Goal: Book appointment/travel/reservation

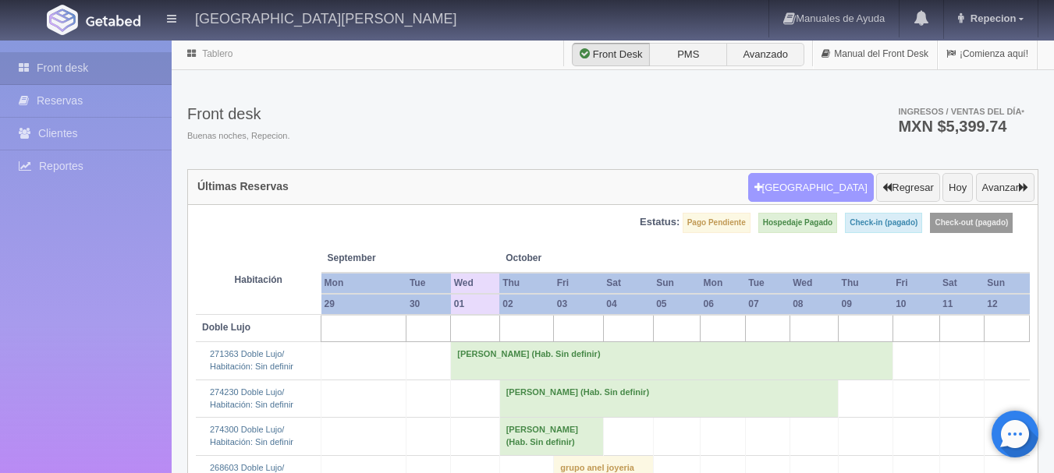
click at [841, 186] on button "[GEOGRAPHIC_DATA]" at bounding box center [811, 188] width 126 height 30
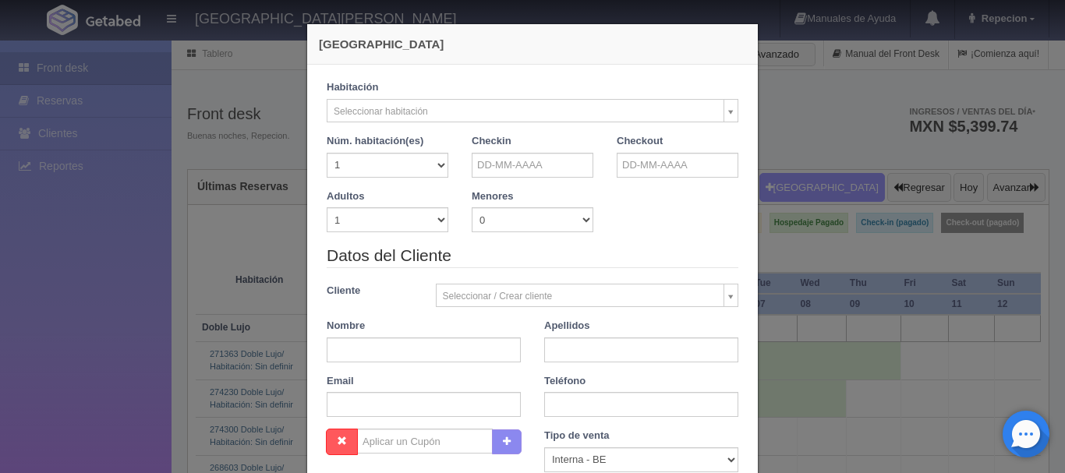
checkbox input "false"
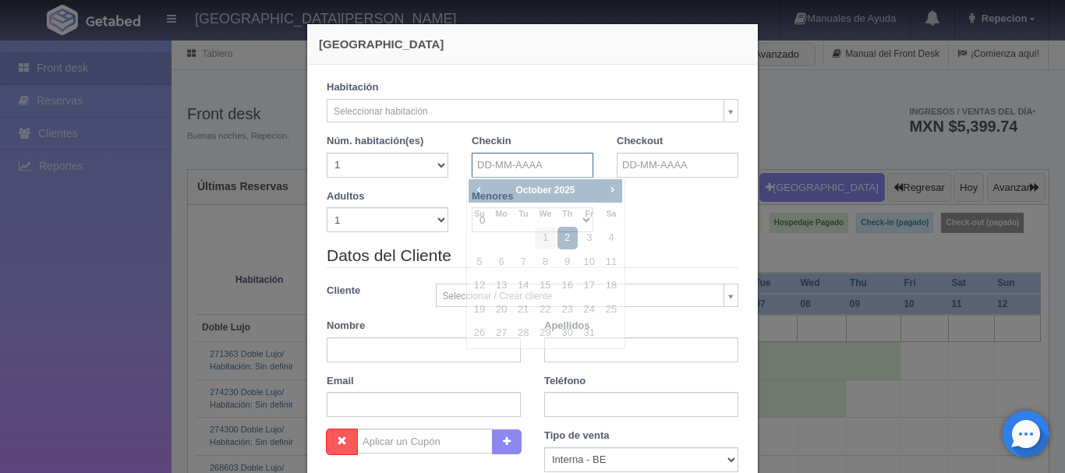
click at [517, 160] on input "text" at bounding box center [533, 165] width 122 height 25
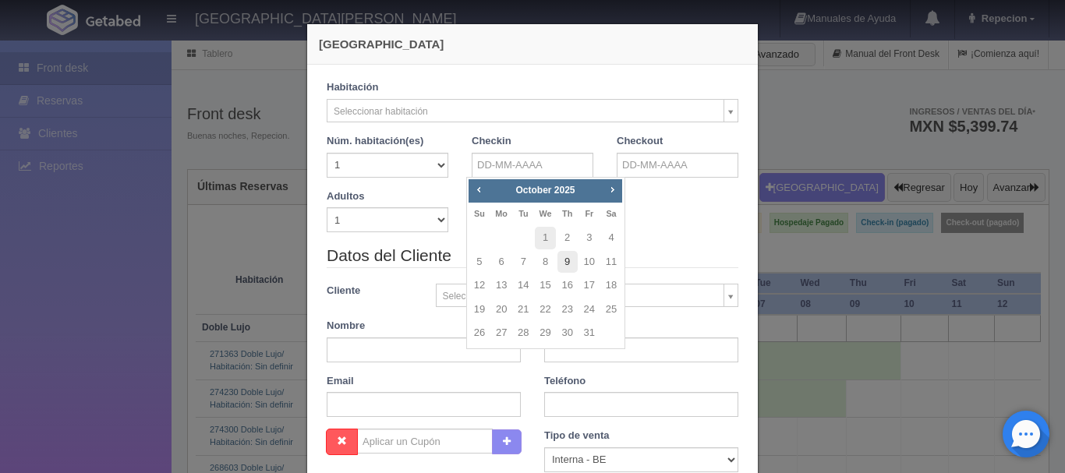
click at [565, 266] on link "9" at bounding box center [568, 262] width 20 height 23
type input "[DATE]"
checkbox input "false"
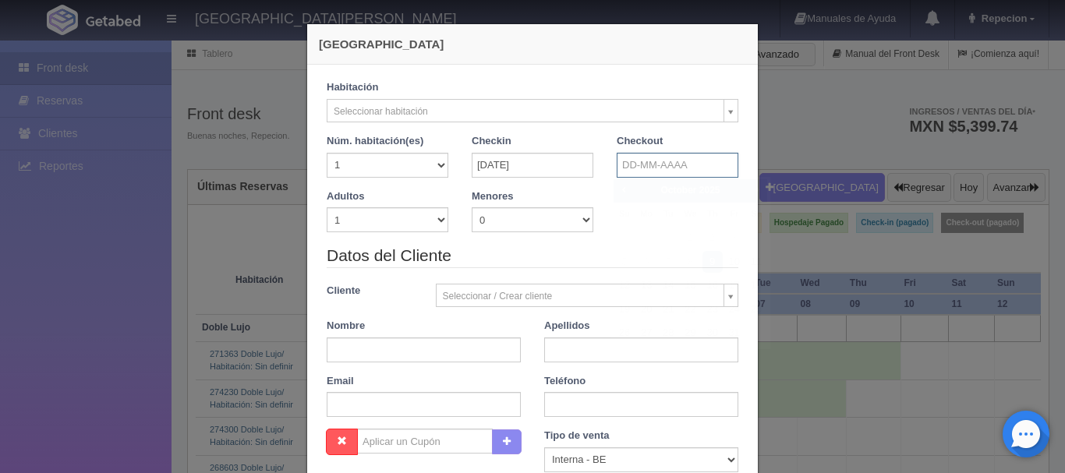
click at [631, 172] on input "text" at bounding box center [678, 165] width 122 height 25
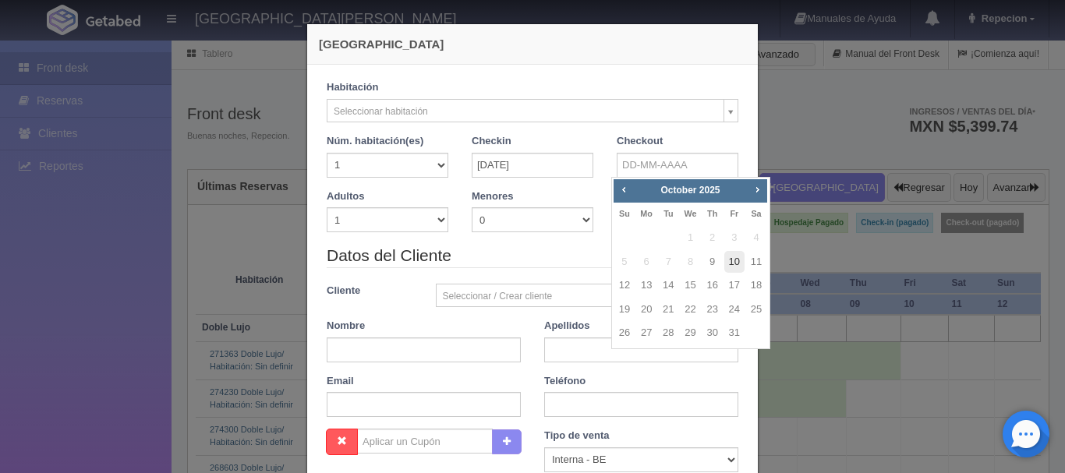
click at [737, 262] on link "10" at bounding box center [735, 262] width 20 height 23
type input "[DATE]"
checkbox input "false"
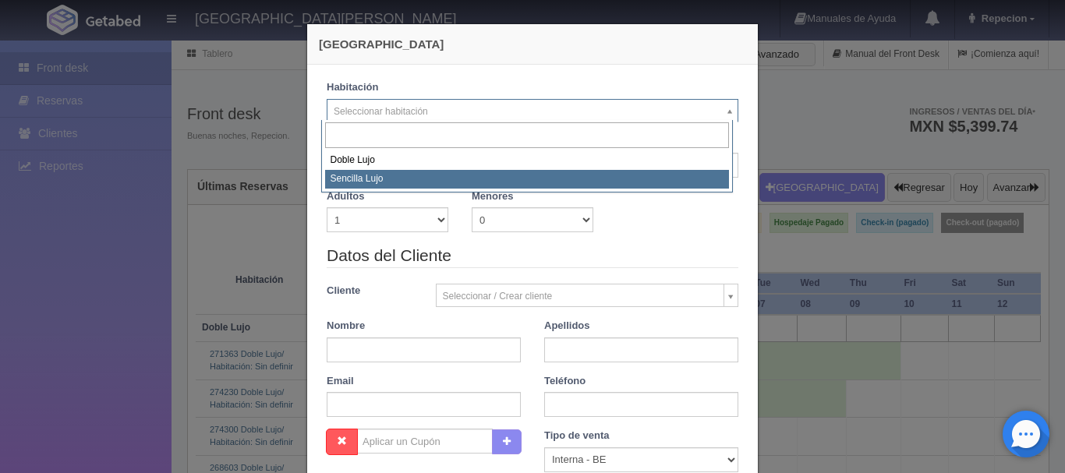
select select "576"
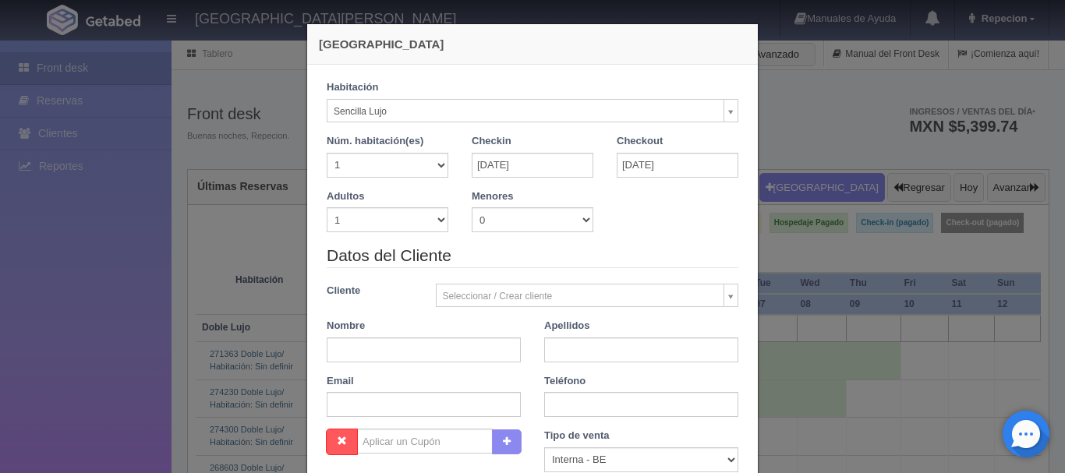
checkbox input "false"
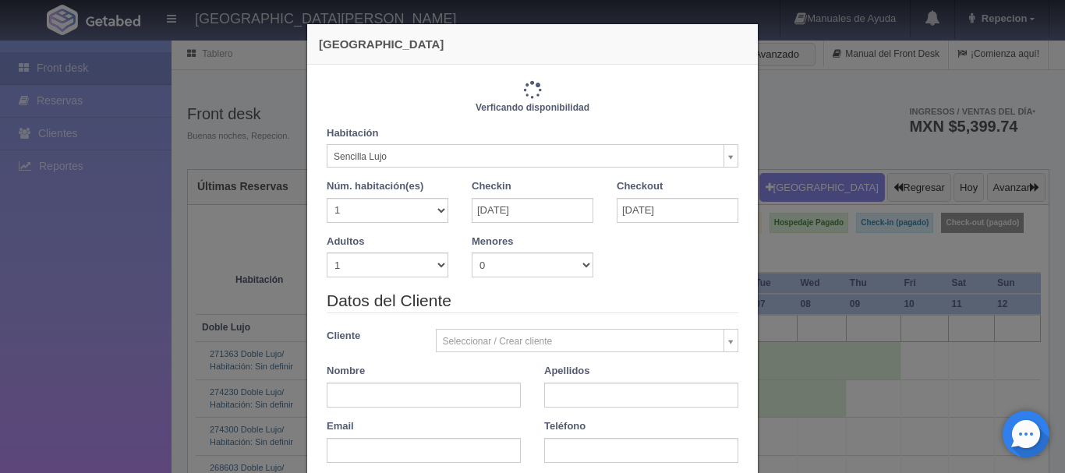
type input "1150.00"
checkbox input "false"
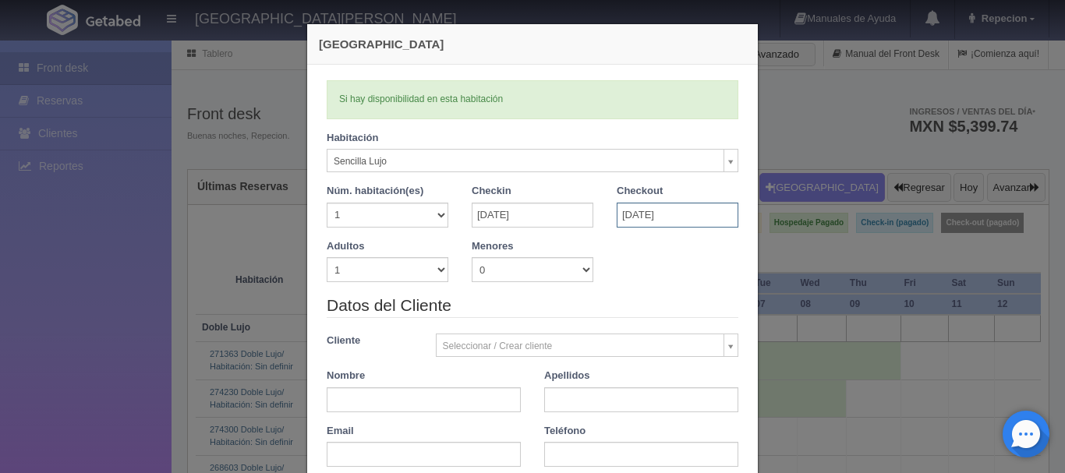
click at [662, 218] on input "[DATE]" at bounding box center [678, 215] width 122 height 25
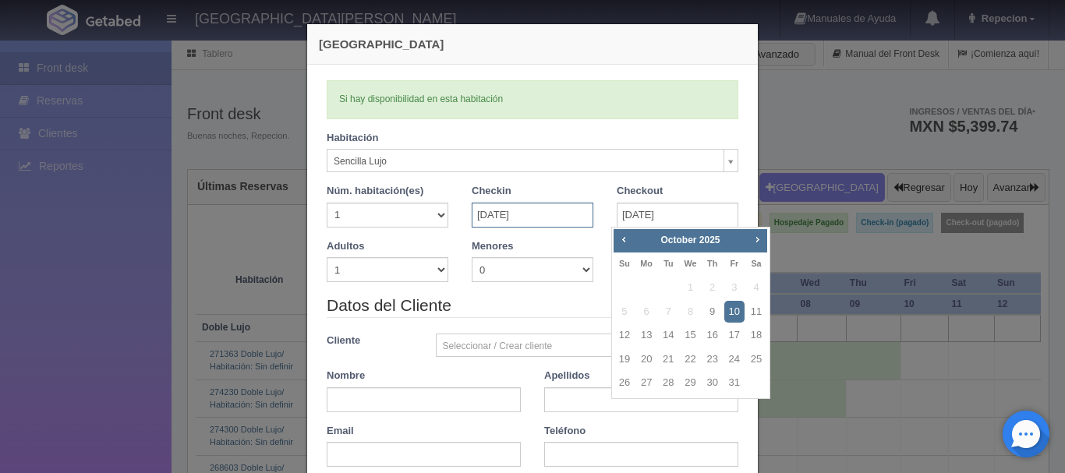
click at [494, 207] on input "[DATE]" at bounding box center [533, 215] width 122 height 25
checkbox input "false"
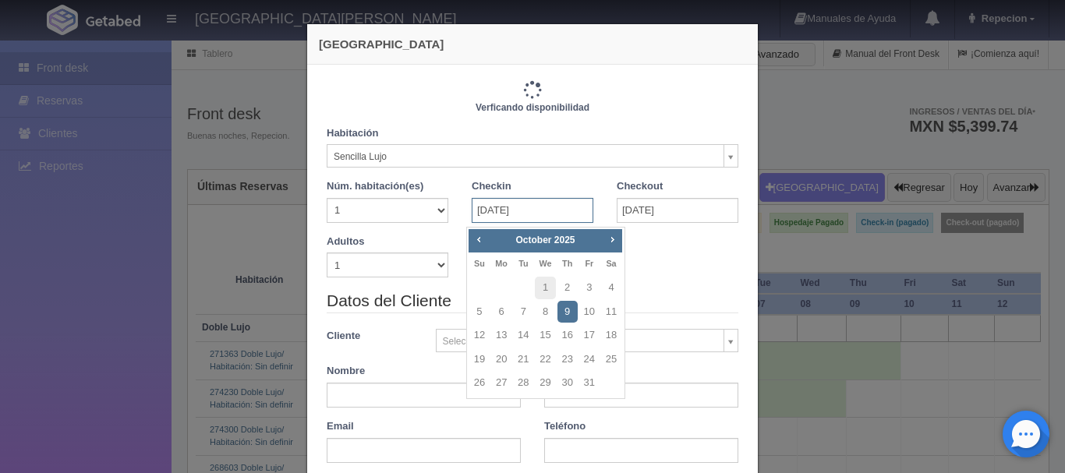
type input "1150.00"
checkbox input "false"
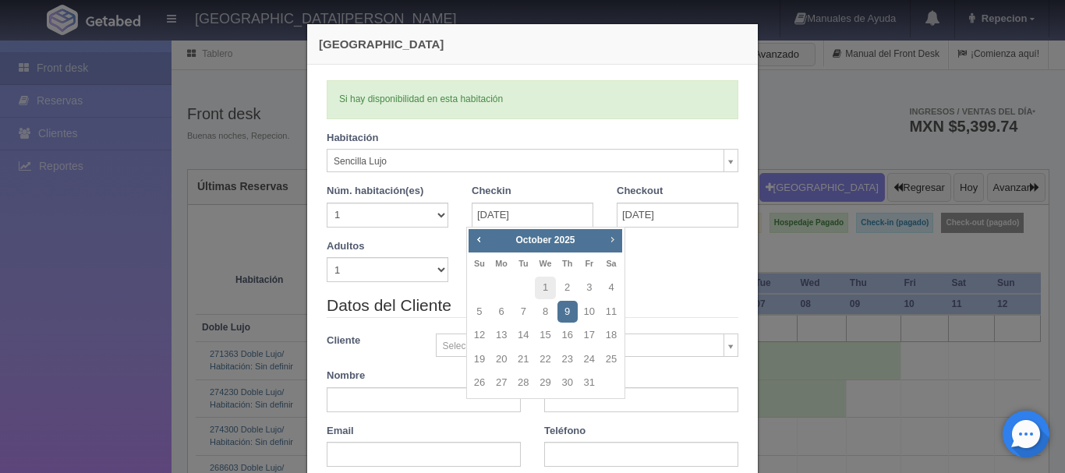
click at [604, 241] on link "Next" at bounding box center [612, 239] width 17 height 17
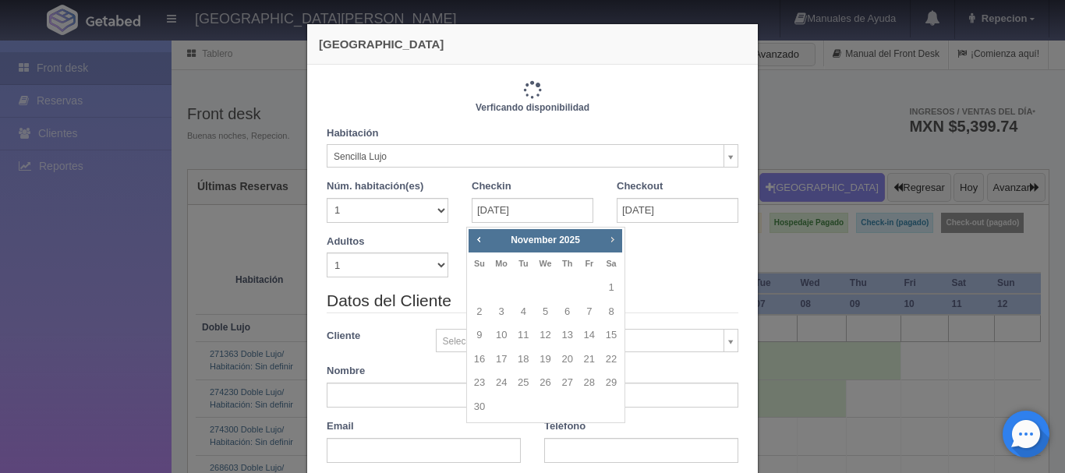
click at [604, 241] on link "Next" at bounding box center [612, 239] width 17 height 17
checkbox input "false"
type input "1150.00"
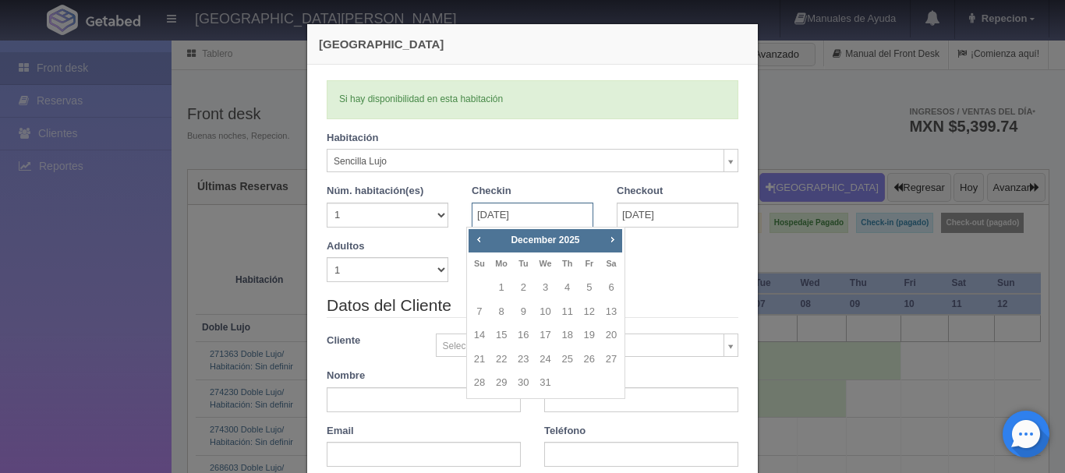
checkbox input "false"
click at [688, 214] on input "[DATE]" at bounding box center [678, 215] width 122 height 25
checkbox input "false"
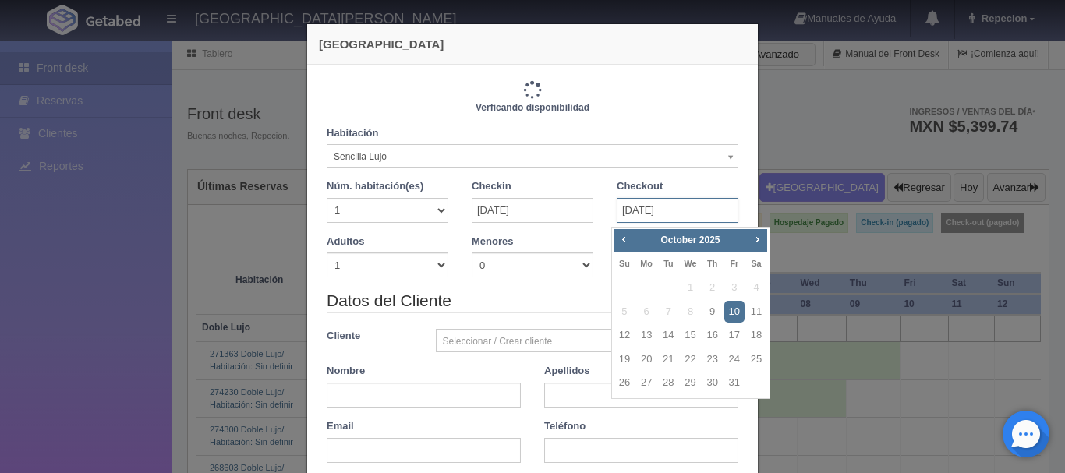
type input "1150.00"
checkbox input "false"
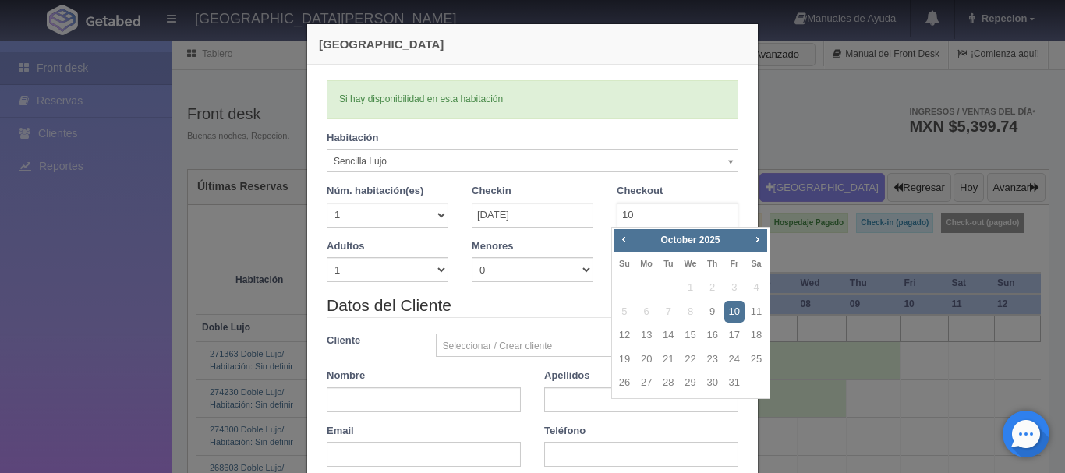
type input "1"
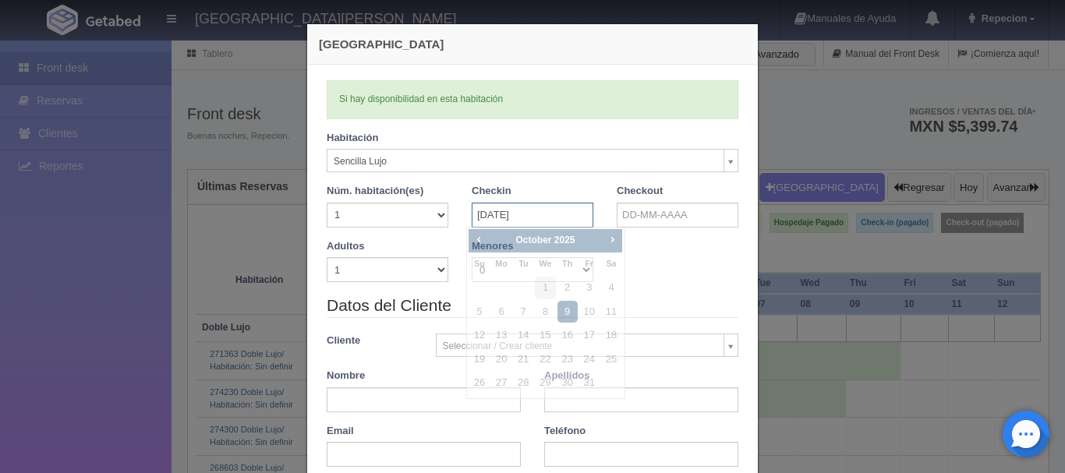
click at [534, 211] on input "[DATE]" at bounding box center [533, 215] width 122 height 25
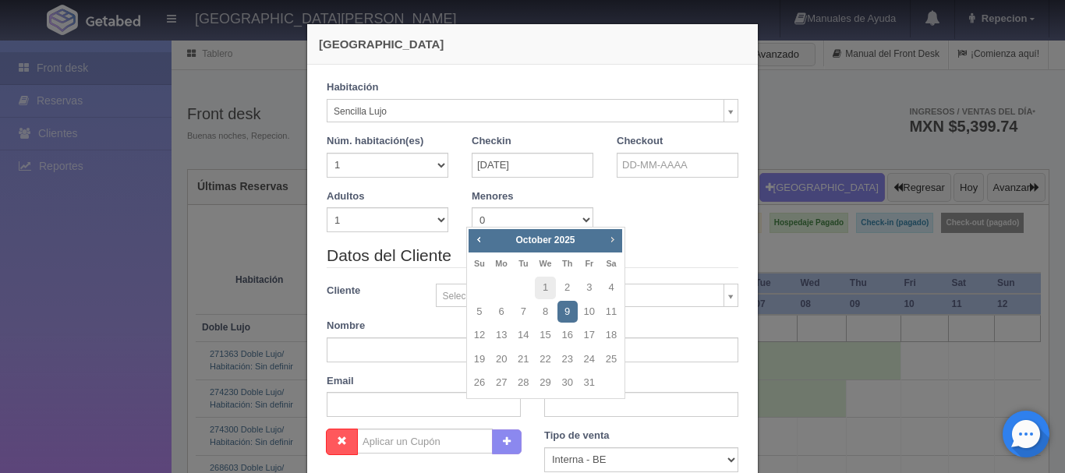
click at [619, 242] on link "Next" at bounding box center [612, 239] width 17 height 17
checkbox input "false"
click at [584, 284] on link "5" at bounding box center [590, 288] width 20 height 23
type input "[DATE]"
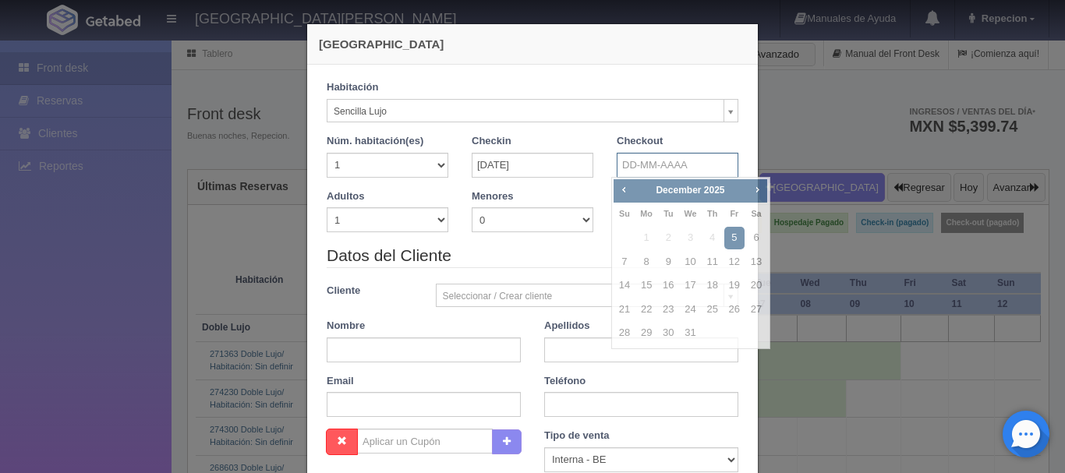
click at [660, 172] on input "text" at bounding box center [678, 165] width 122 height 25
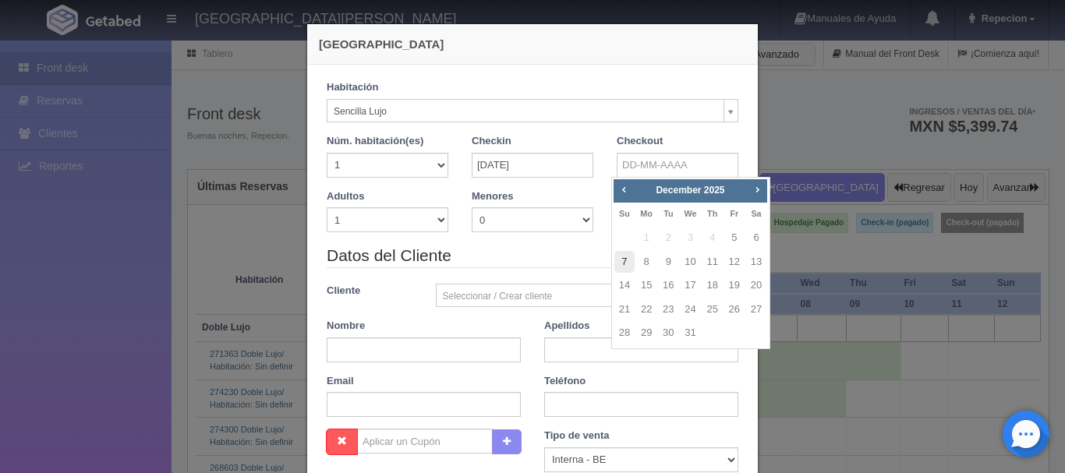
checkbox input "false"
click at [629, 265] on link "7" at bounding box center [625, 262] width 20 height 23
type input "[DATE]"
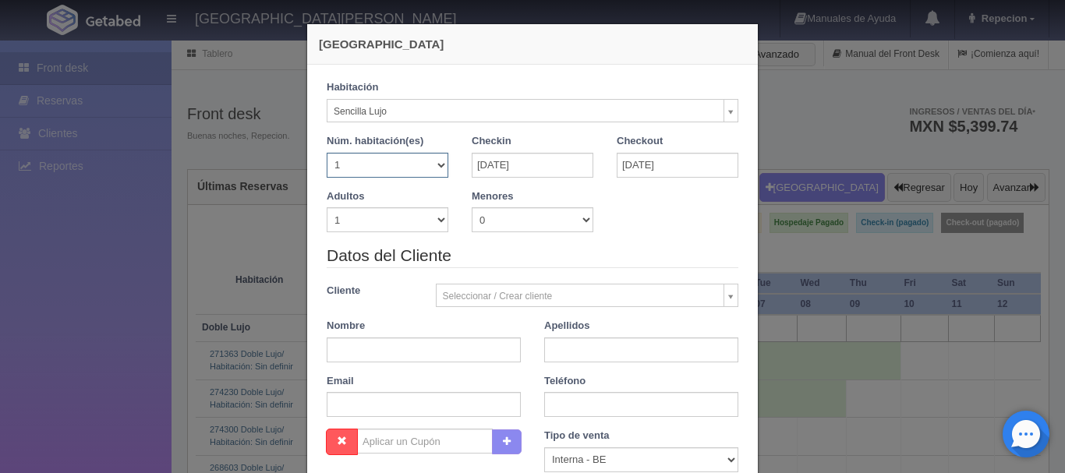
click at [423, 175] on select "1 2 3 4 5 6 7 8 9 10 11 12 13 14 15 16 17 18 19 20" at bounding box center [388, 165] width 122 height 25
select select "5"
click at [327, 153] on select "1 2 3 4 5 6 7 8 9 10 11 12 13 14 15 16 17 18 19 20" at bounding box center [388, 165] width 122 height 25
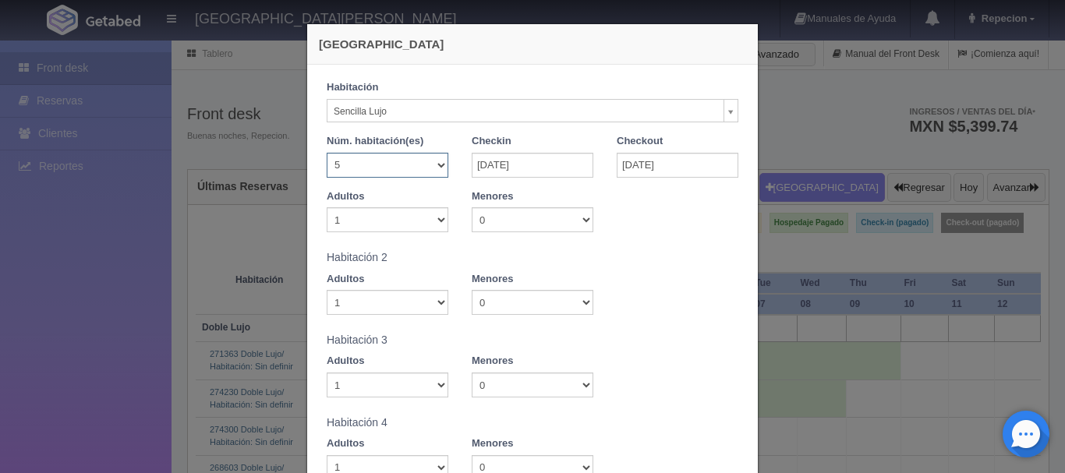
checkbox input "false"
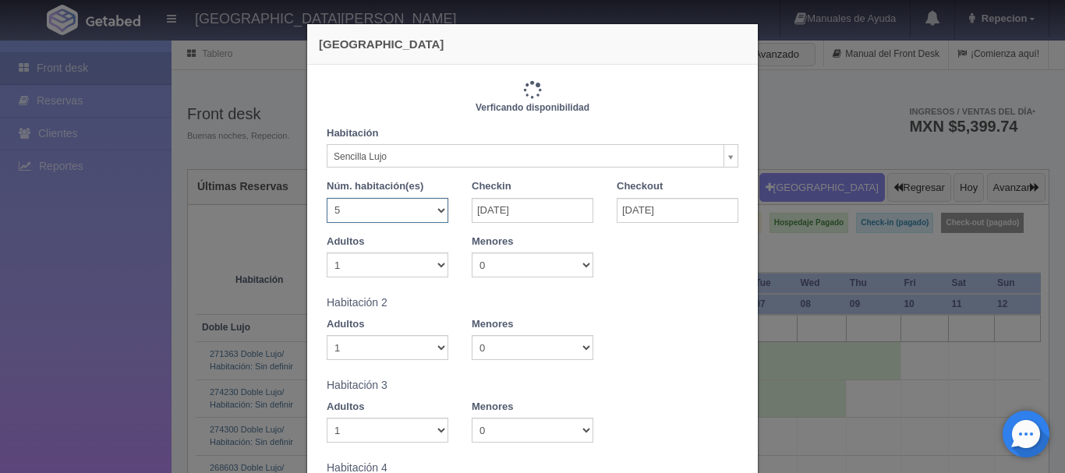
type input "11500.00"
checkbox input "false"
